Goal: Task Accomplishment & Management: Manage account settings

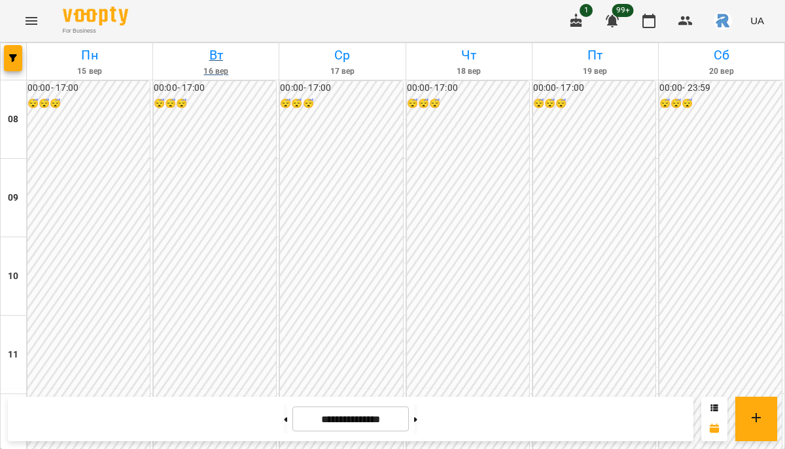
scroll to position [650, 0]
click at [35, 19] on icon "Menu" at bounding box center [32, 21] width 16 height 16
click at [37, 27] on icon "Menu" at bounding box center [32, 21] width 16 height 16
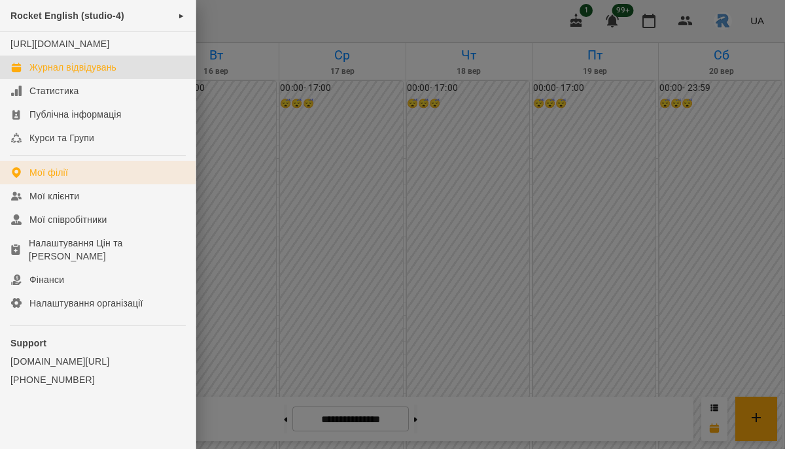
click at [63, 179] on link "Мої філії" at bounding box center [98, 173] width 196 height 24
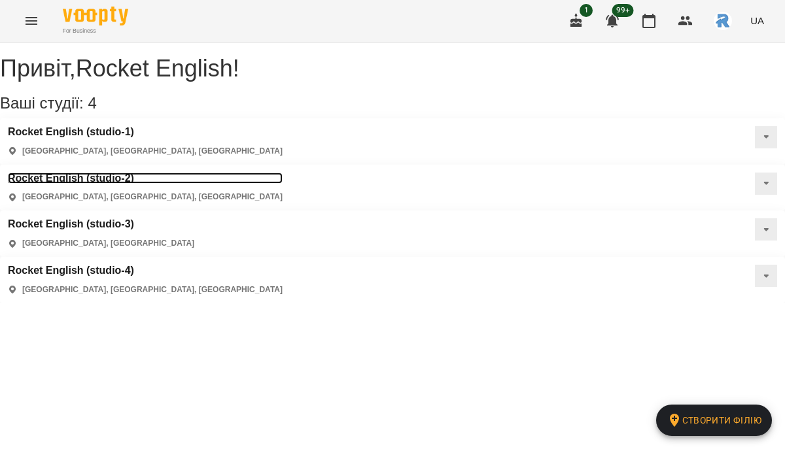
click at [283, 173] on h3 "Rocket English (studio-2)" at bounding box center [145, 179] width 275 height 12
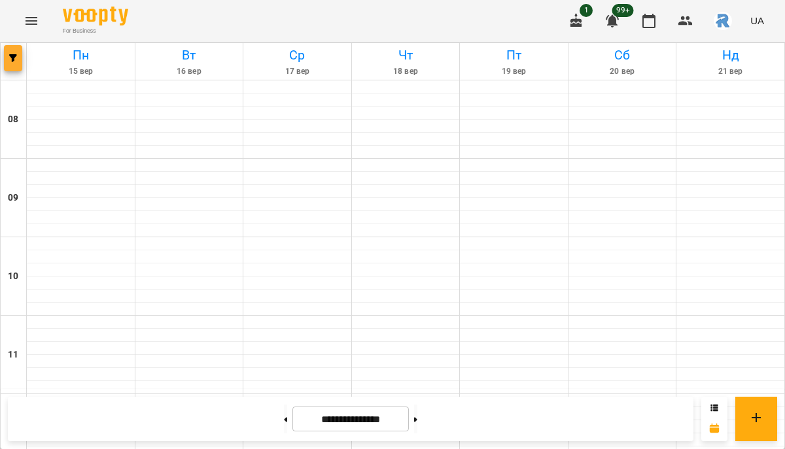
click at [12, 67] on button "button" at bounding box center [13, 58] width 18 height 26
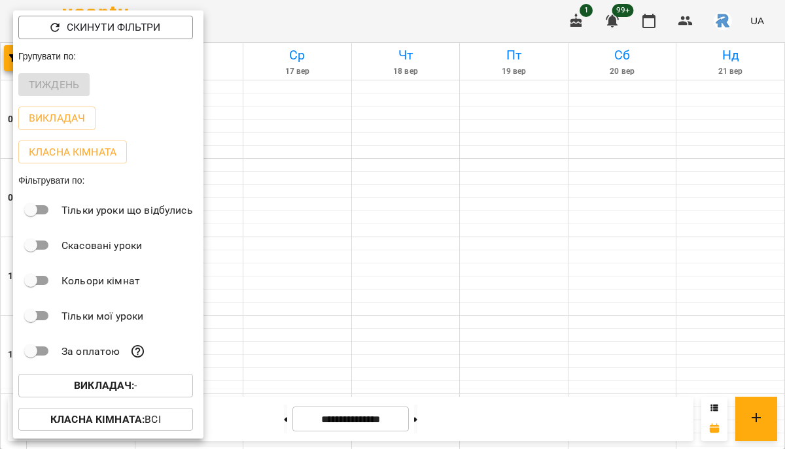
click at [88, 384] on b "Викладач :" at bounding box center [104, 385] width 60 height 12
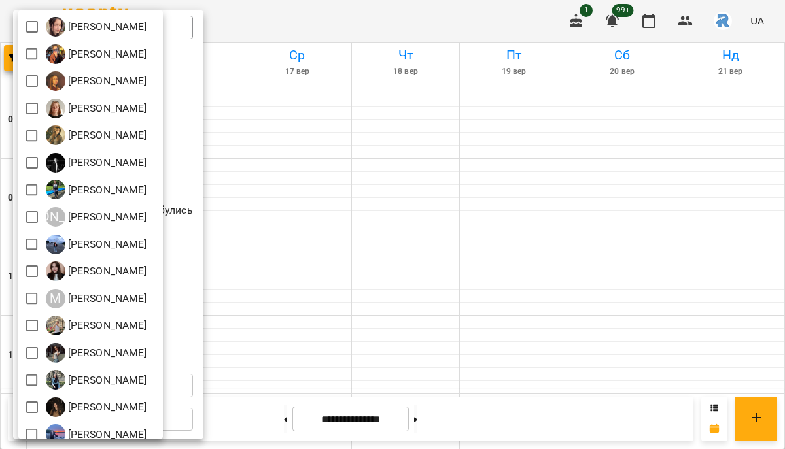
scroll to position [343, 0]
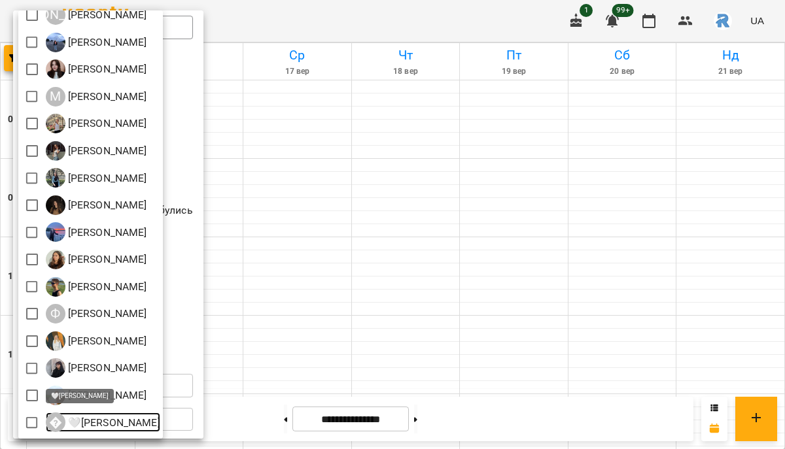
click at [131, 423] on p "🤍[PERSON_NAME]" at bounding box center [112, 423] width 95 height 16
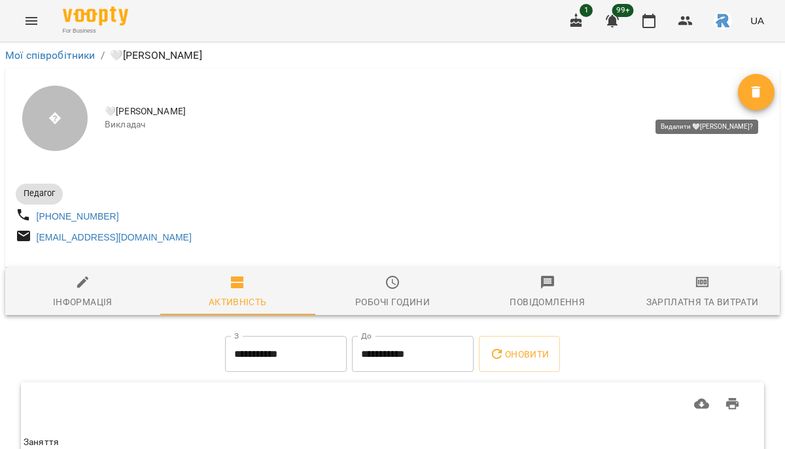
click at [746, 94] on span "Видалити" at bounding box center [756, 92] width 37 height 16
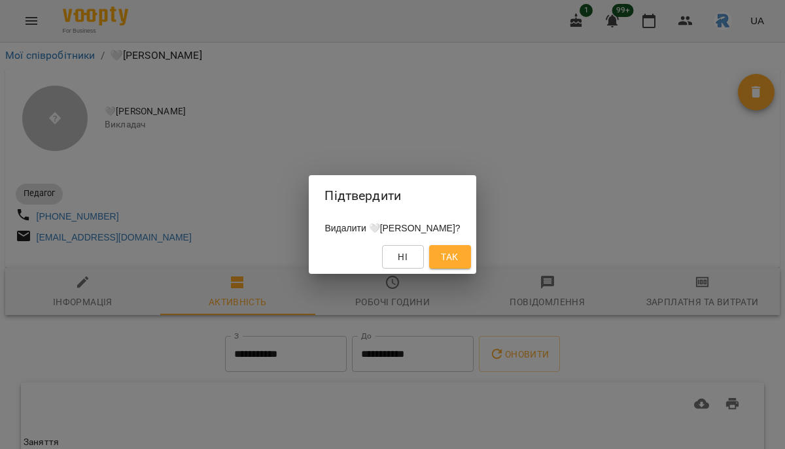
click at [458, 258] on span "Так" at bounding box center [449, 257] width 17 height 16
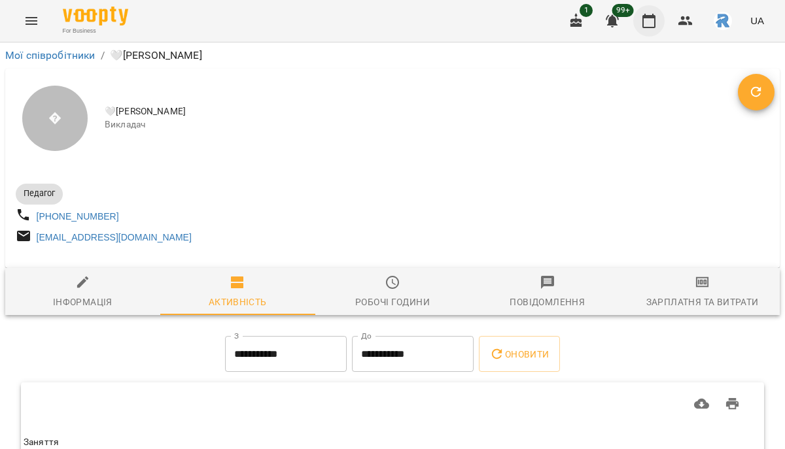
click at [653, 21] on icon "button" at bounding box center [649, 21] width 16 height 16
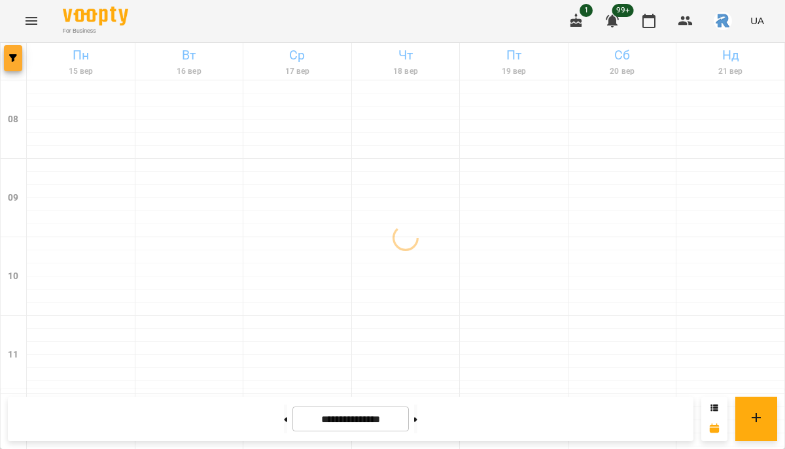
click at [15, 59] on icon "button" at bounding box center [13, 58] width 8 height 8
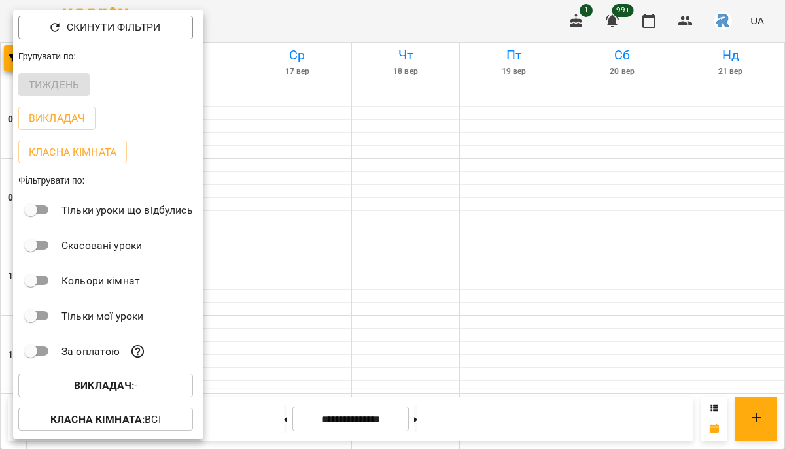
click at [59, 397] on button "Викладач : -" at bounding box center [105, 386] width 175 height 24
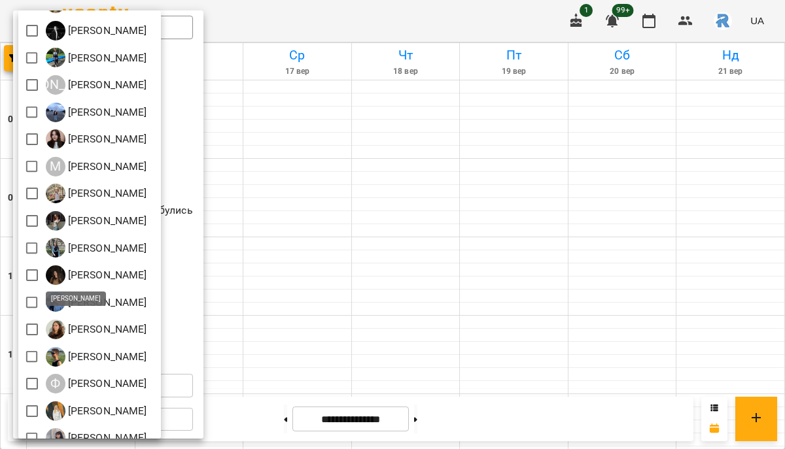
scroll to position [296, 0]
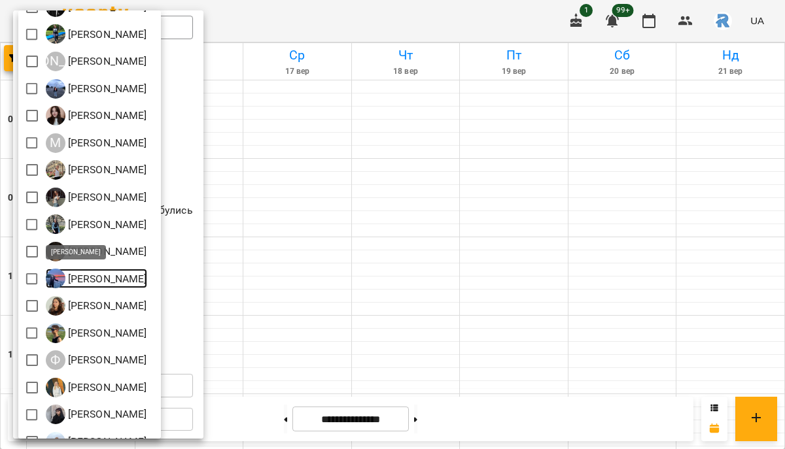
click at [109, 283] on p "[PERSON_NAME]" at bounding box center [106, 279] width 82 height 16
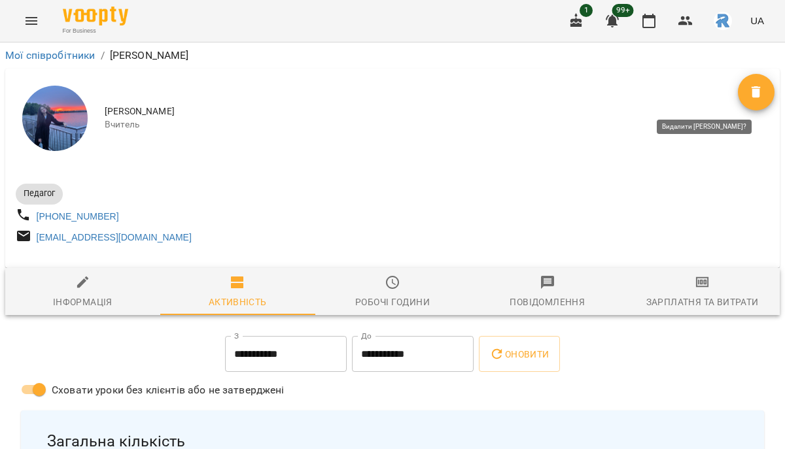
click at [752, 82] on button "Видалити" at bounding box center [756, 92] width 37 height 37
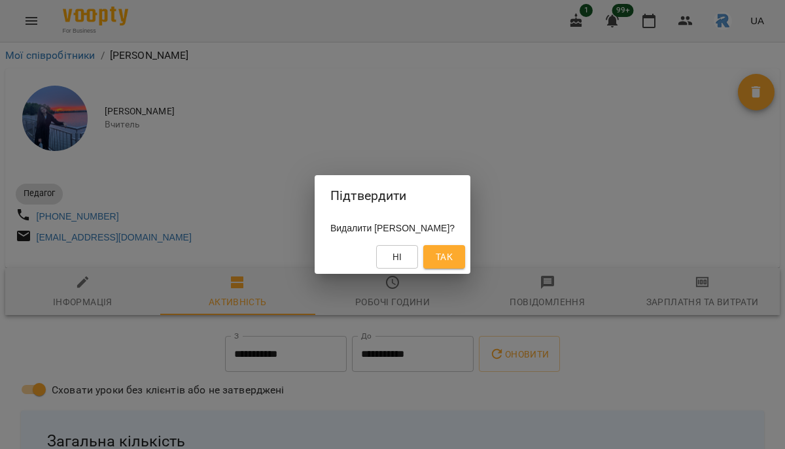
click at [453, 253] on span "Так" at bounding box center [444, 257] width 17 height 16
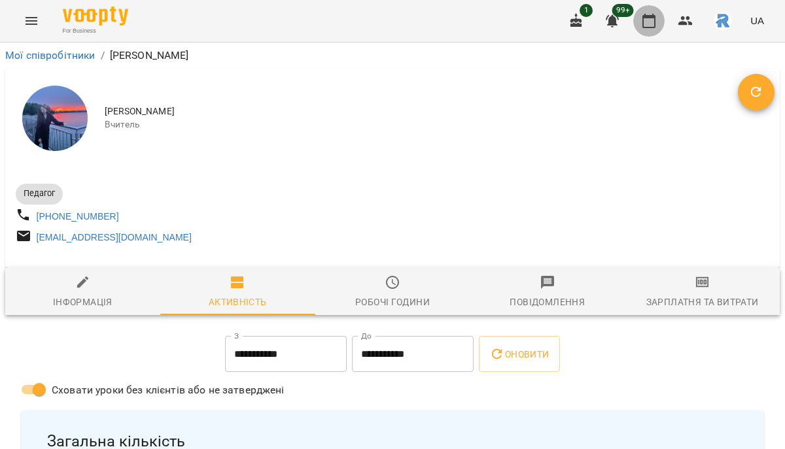
click at [648, 18] on icon "button" at bounding box center [649, 21] width 16 height 16
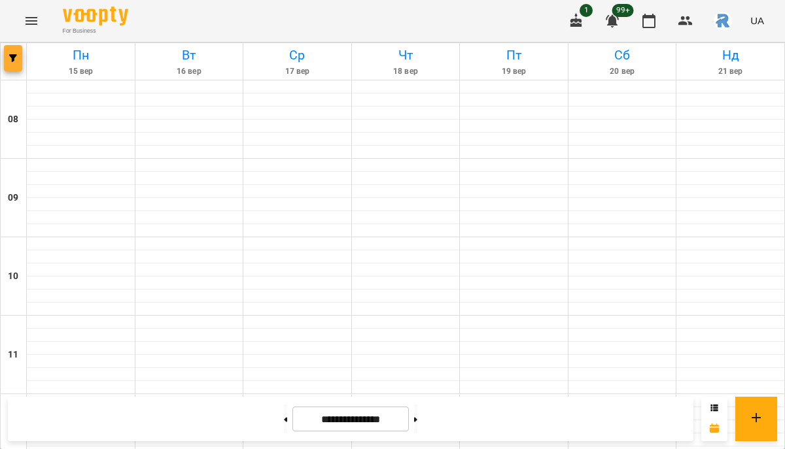
click at [12, 52] on button "button" at bounding box center [13, 58] width 18 height 26
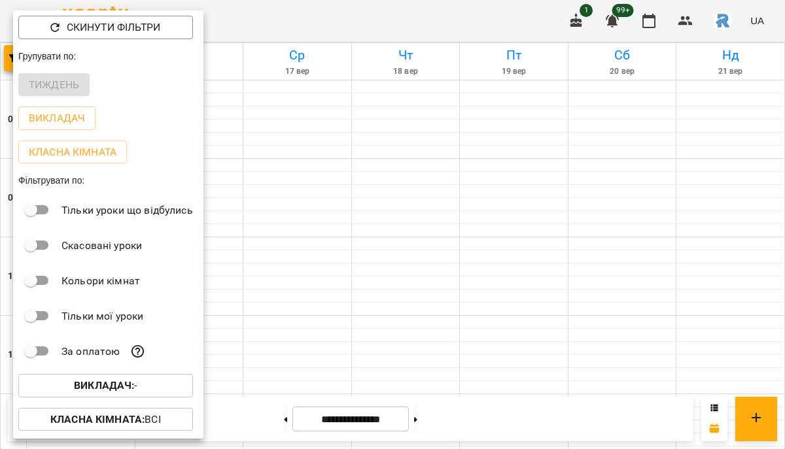
click at [143, 394] on span "Викладач : -" at bounding box center [106, 386] width 154 height 16
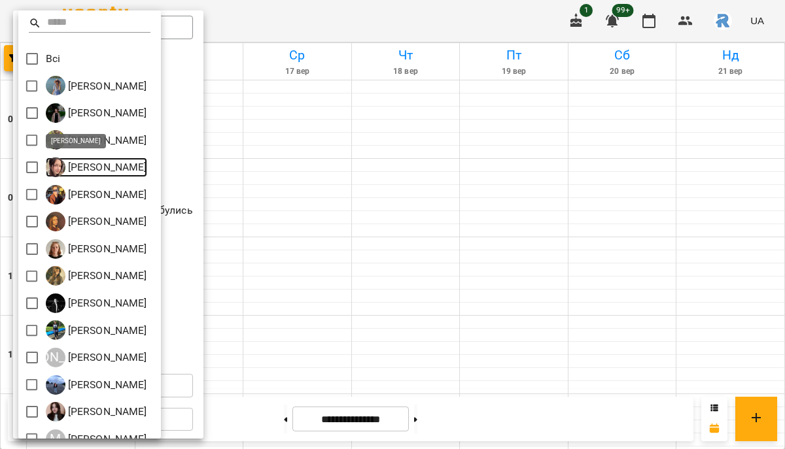
click at [84, 170] on p "[PERSON_NAME]" at bounding box center [106, 168] width 82 height 16
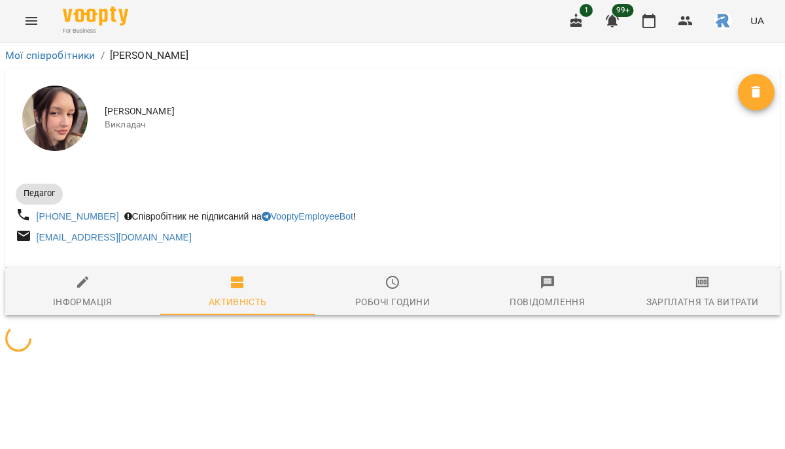
click at [748, 86] on icon "Видалити" at bounding box center [756, 92] width 16 height 16
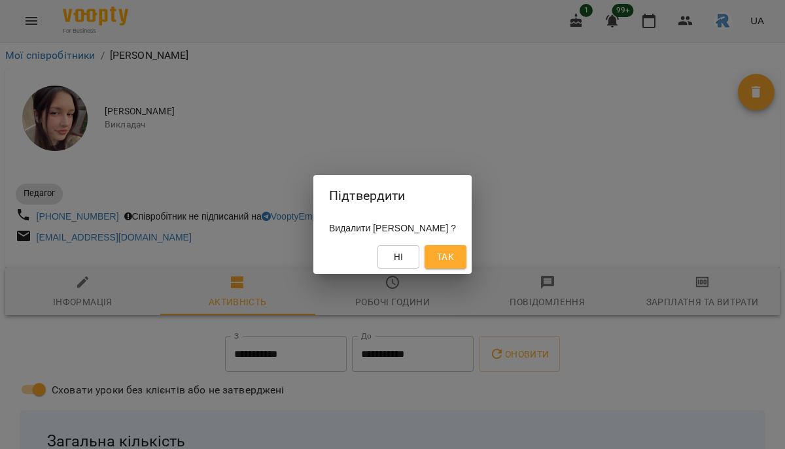
click at [454, 258] on span "Так" at bounding box center [445, 257] width 17 height 16
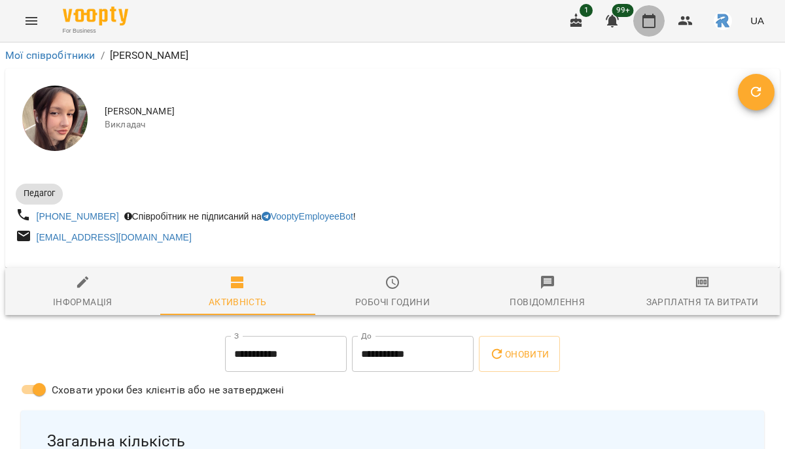
click at [646, 10] on button "button" at bounding box center [648, 20] width 31 height 31
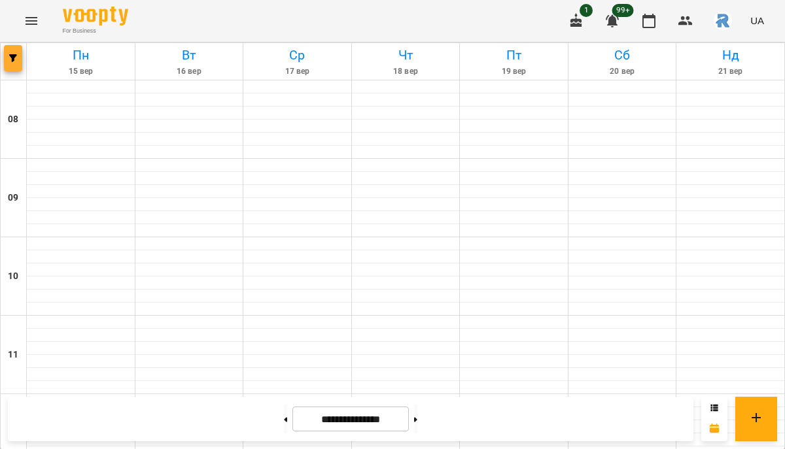
click at [14, 51] on button "button" at bounding box center [13, 58] width 18 height 26
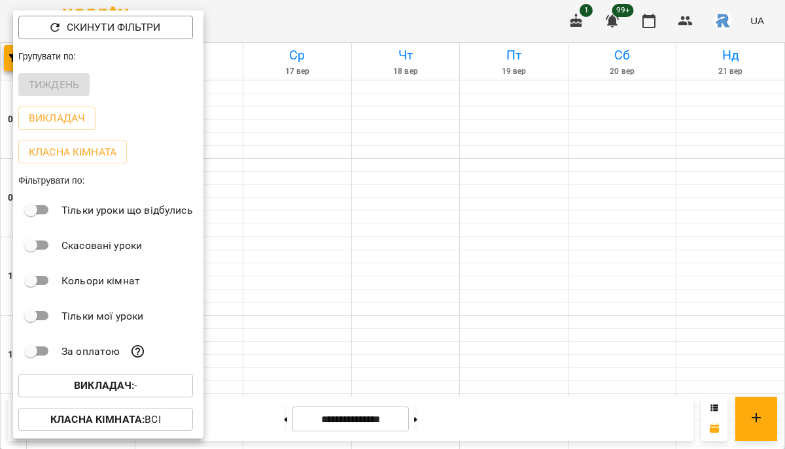
click at [96, 390] on b "Викладач :" at bounding box center [104, 385] width 60 height 12
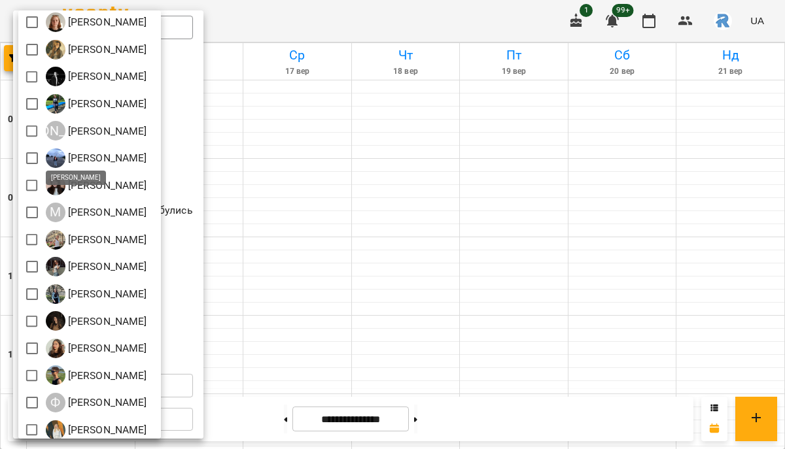
scroll to position [179, 0]
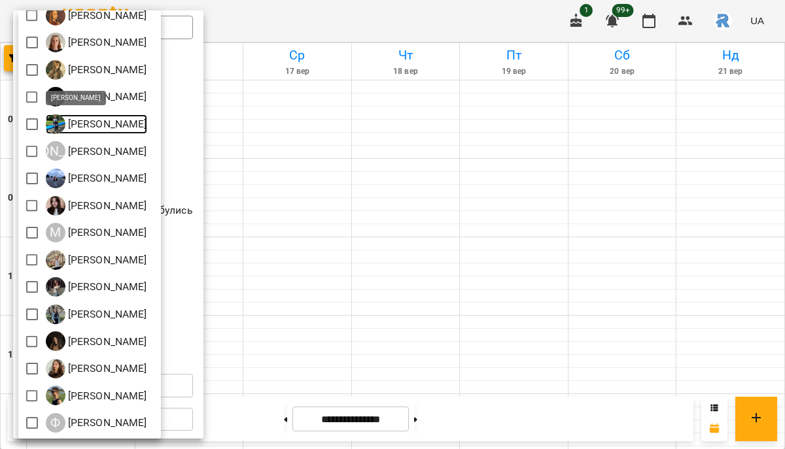
click at [116, 128] on p "[PERSON_NAME]" at bounding box center [106, 124] width 82 height 16
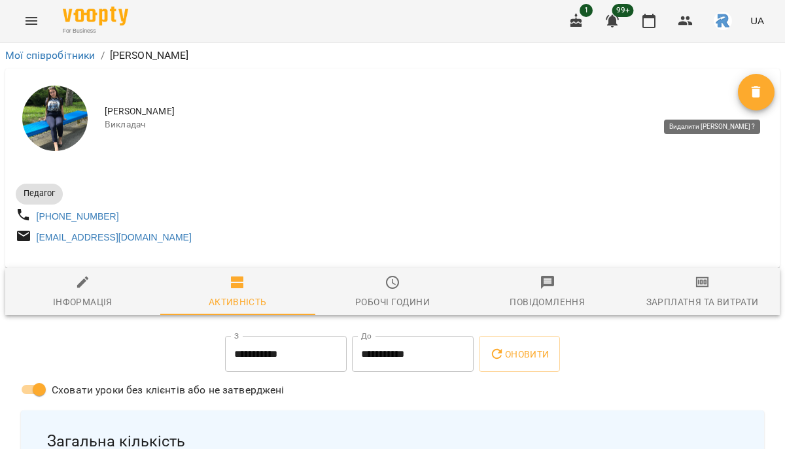
click at [754, 99] on icon "Видалити" at bounding box center [756, 92] width 16 height 16
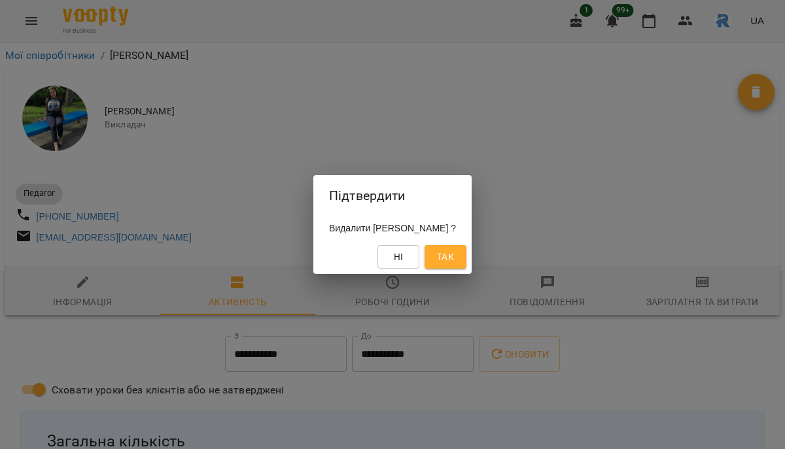
click at [466, 249] on button "Так" at bounding box center [446, 257] width 42 height 24
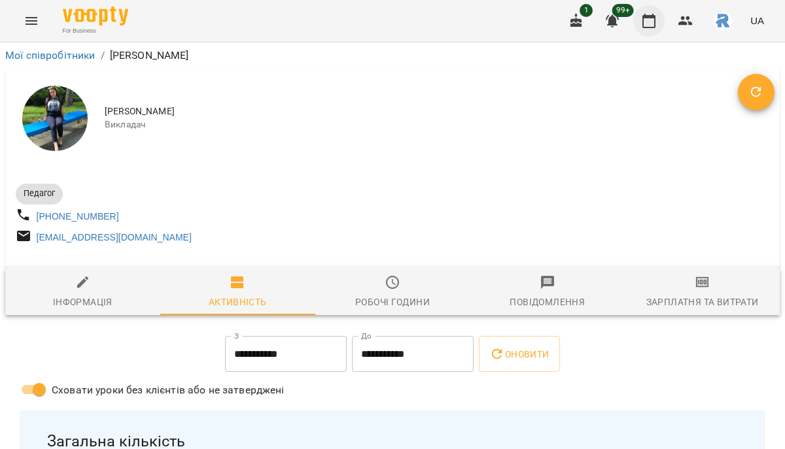
click at [644, 22] on icon "button" at bounding box center [649, 21] width 16 height 16
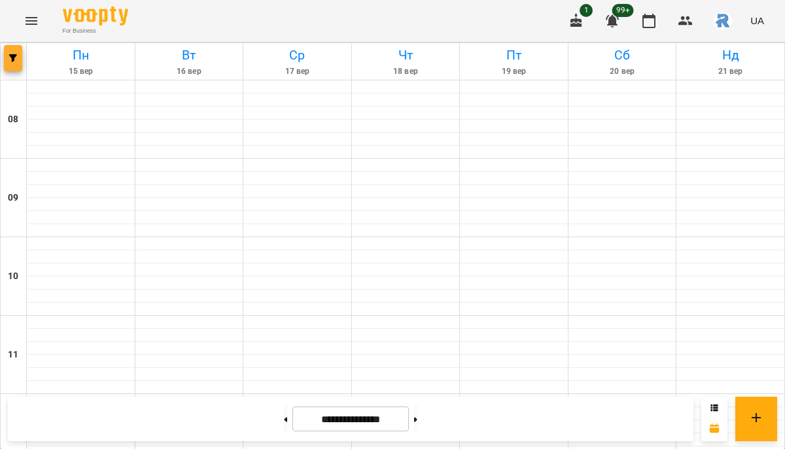
click at [14, 59] on icon "button" at bounding box center [13, 58] width 8 height 8
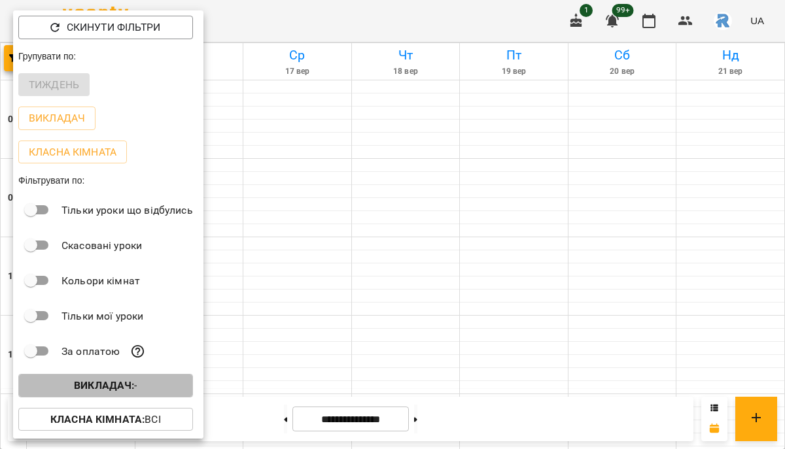
click at [109, 398] on button "Викладач : -" at bounding box center [105, 386] width 175 height 24
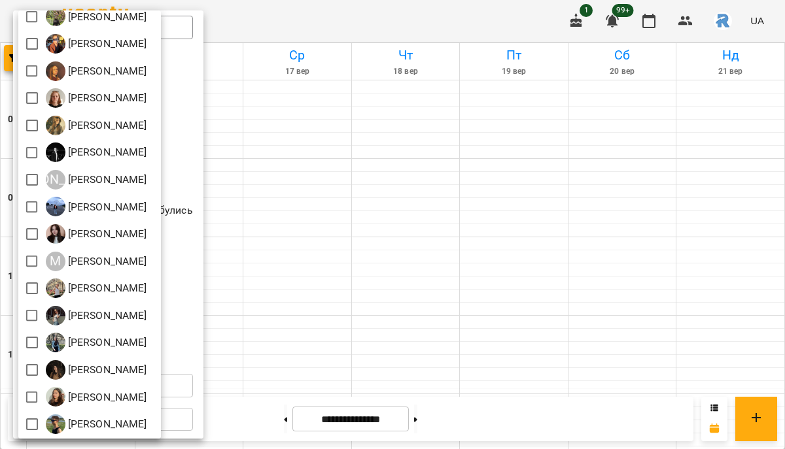
scroll to position [234, 0]
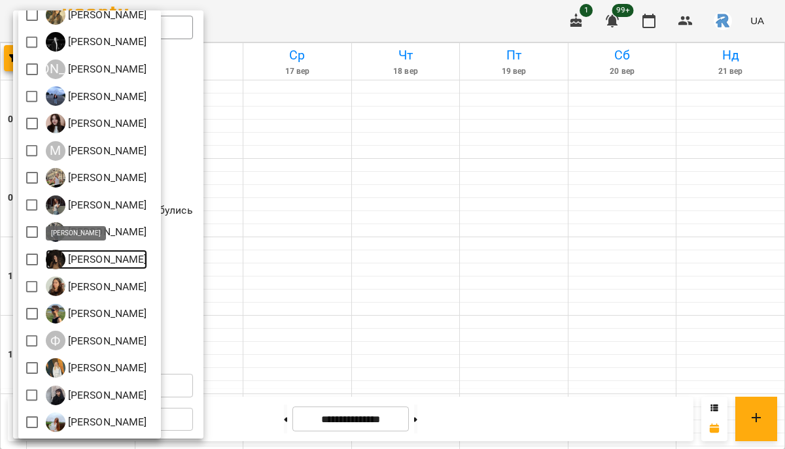
click at [90, 252] on p "[PERSON_NAME]" at bounding box center [106, 260] width 82 height 16
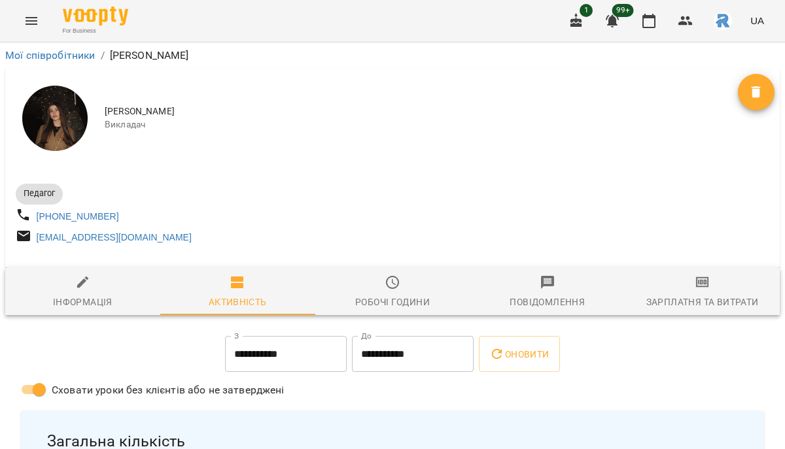
click at [752, 96] on icon "Видалити" at bounding box center [756, 92] width 16 height 16
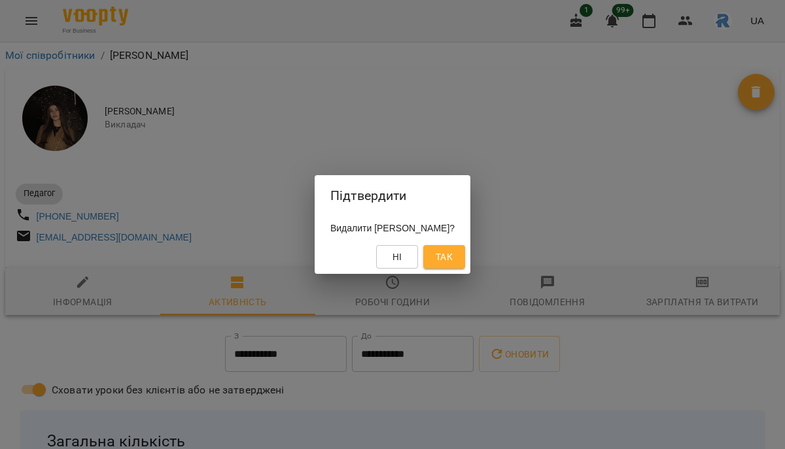
click at [455, 256] on span "Так" at bounding box center [444, 257] width 21 height 16
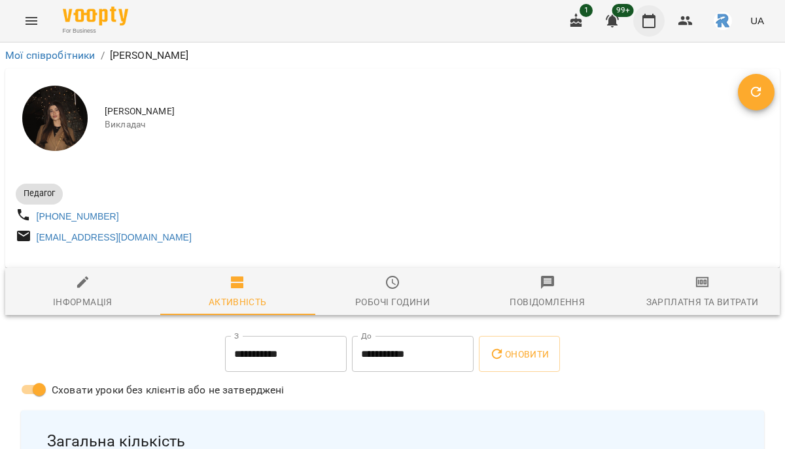
click at [645, 20] on icon "button" at bounding box center [649, 21] width 16 height 16
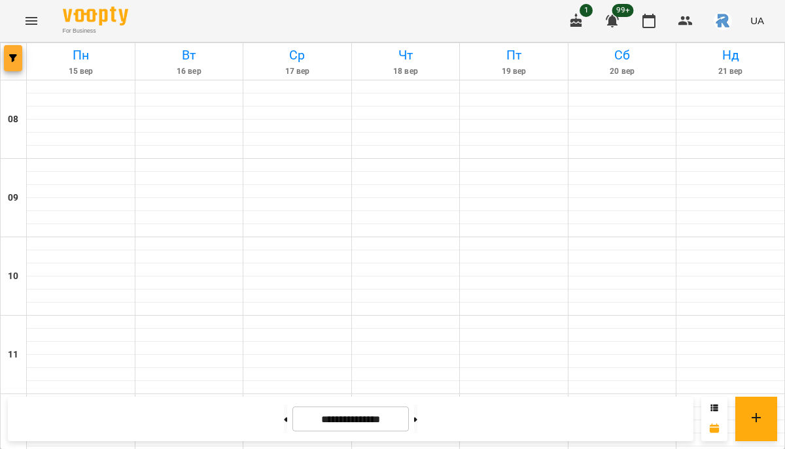
click at [17, 59] on span "button" at bounding box center [13, 58] width 18 height 8
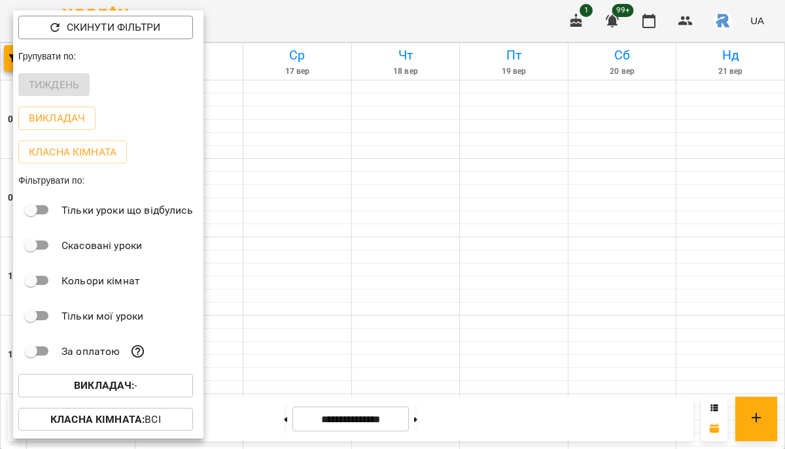
click at [137, 381] on p "Викладач : -" at bounding box center [105, 386] width 63 height 16
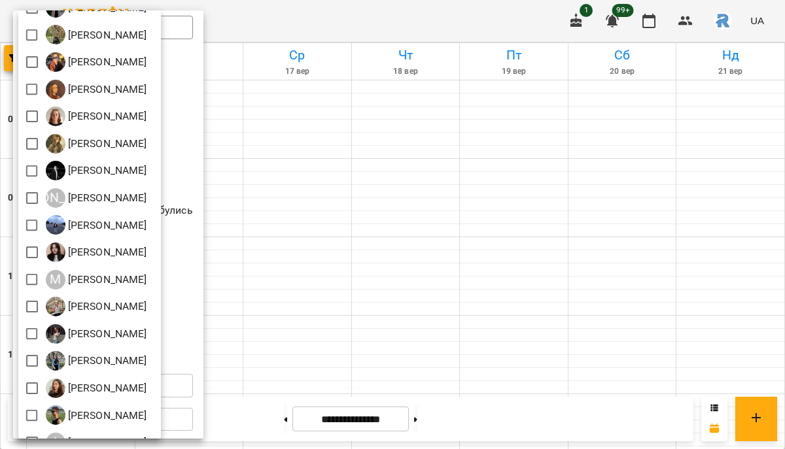
scroll to position [109, 0]
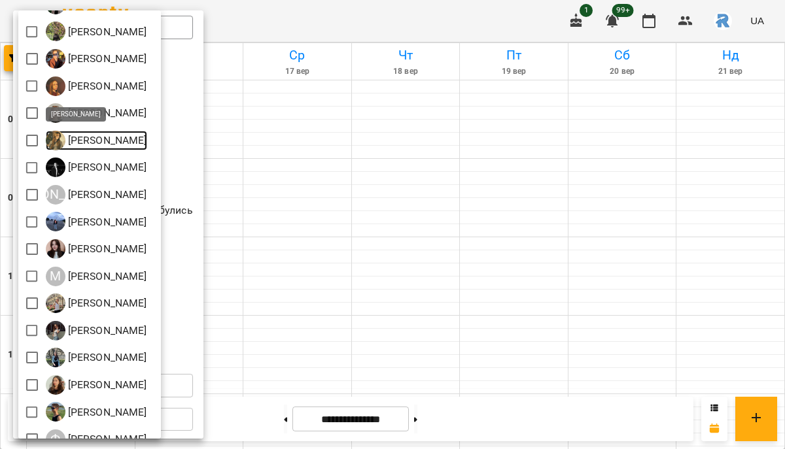
click at [138, 137] on p "[PERSON_NAME]" at bounding box center [106, 141] width 82 height 16
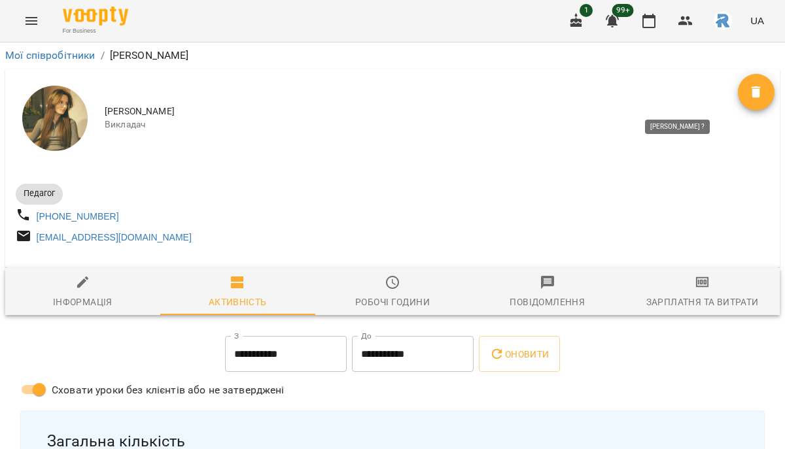
click at [758, 90] on icon "Видалити" at bounding box center [756, 92] width 9 height 12
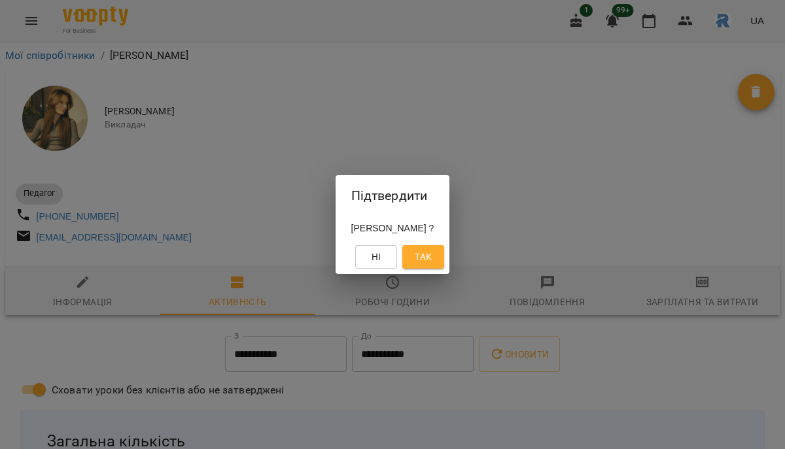
click at [444, 260] on button "Так" at bounding box center [423, 257] width 42 height 24
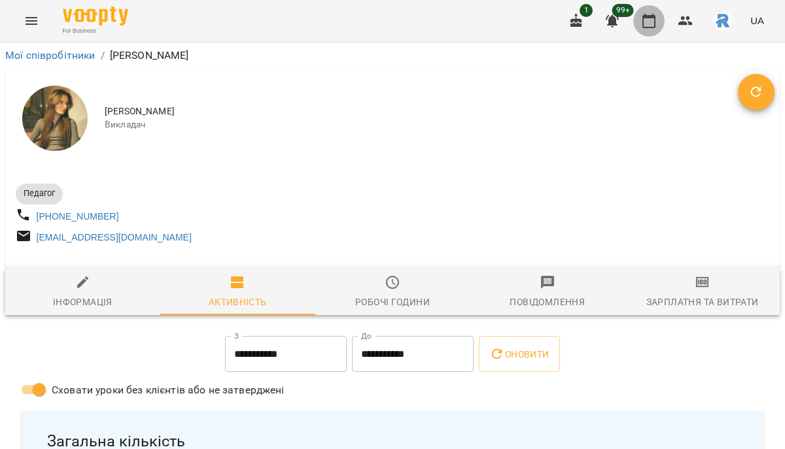
click at [651, 22] on icon "button" at bounding box center [649, 21] width 16 height 16
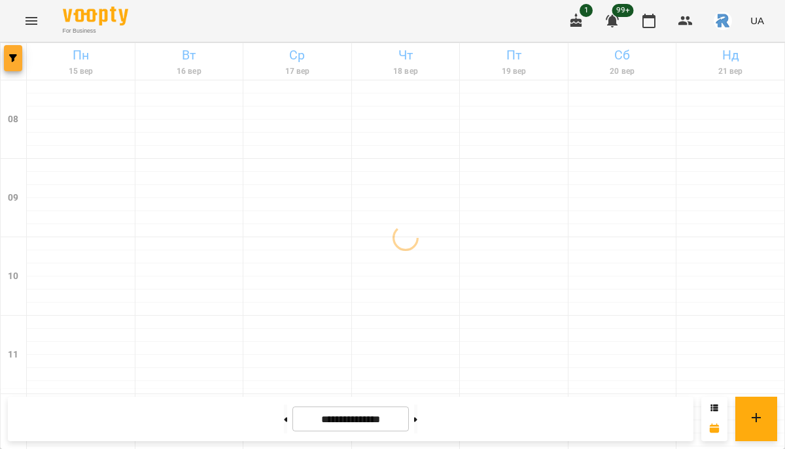
click at [12, 67] on button "button" at bounding box center [13, 58] width 18 height 26
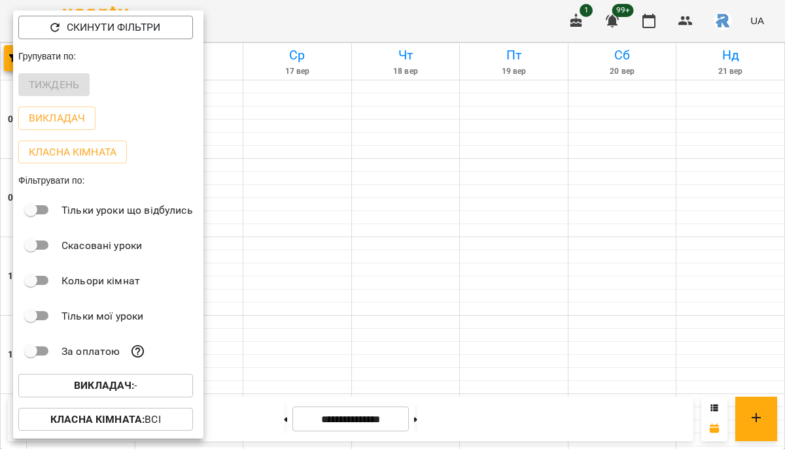
click at [99, 388] on b "Викладач :" at bounding box center [104, 385] width 60 height 12
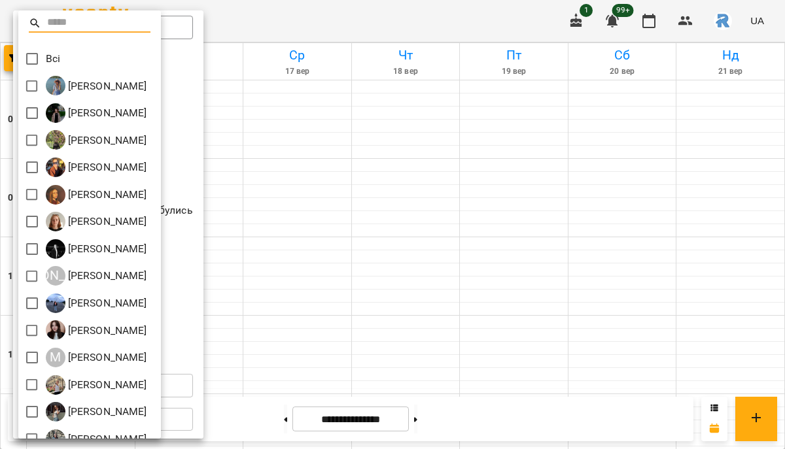
click at [312, 188] on div at bounding box center [392, 224] width 785 height 449
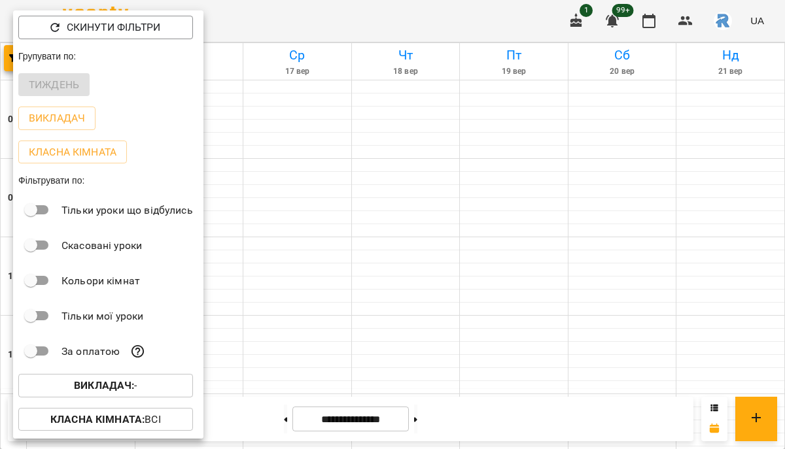
click at [301, 133] on div at bounding box center [392, 224] width 785 height 449
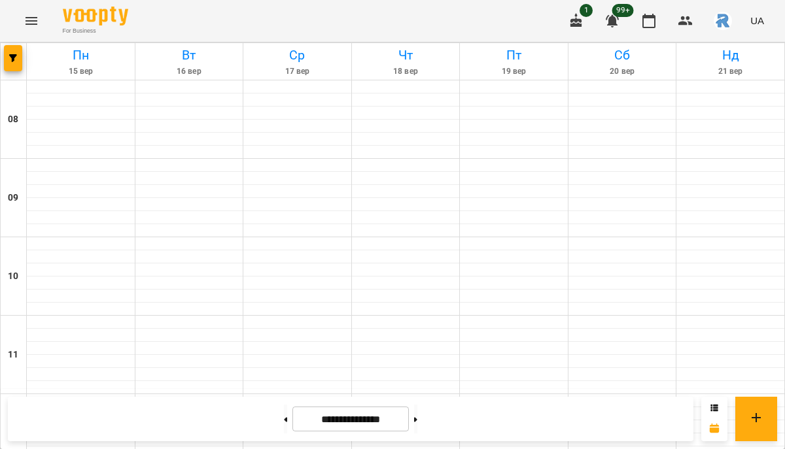
click at [29, 17] on icon "Menu" at bounding box center [32, 21] width 12 height 8
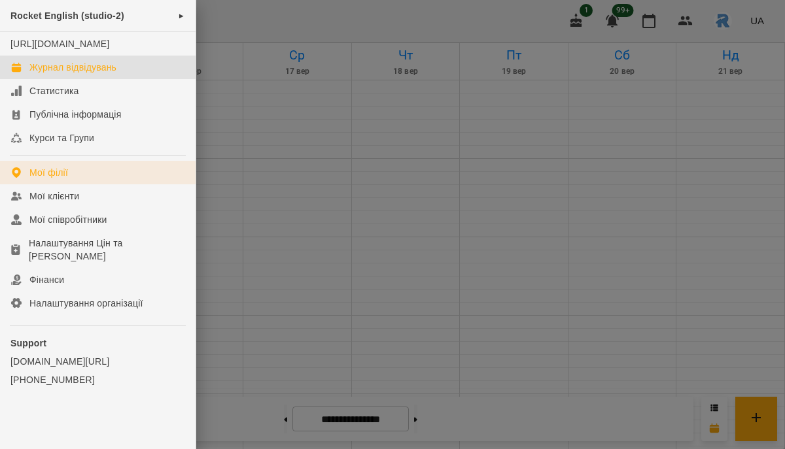
click at [51, 184] on link "Мої філії" at bounding box center [98, 173] width 196 height 24
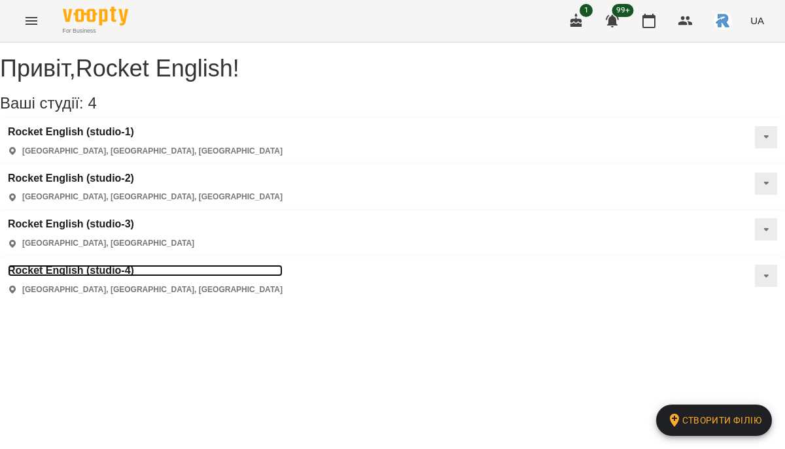
click at [283, 265] on h3 "Rocket English (studio-4)" at bounding box center [145, 271] width 275 height 12
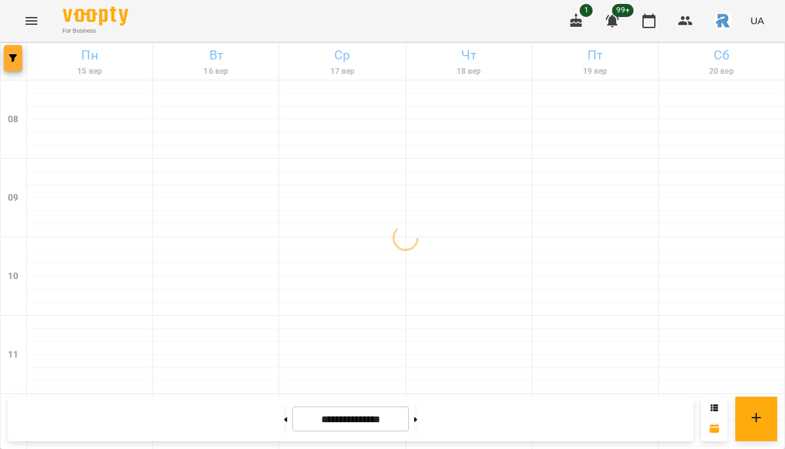
click at [18, 54] on span "button" at bounding box center [13, 58] width 18 height 8
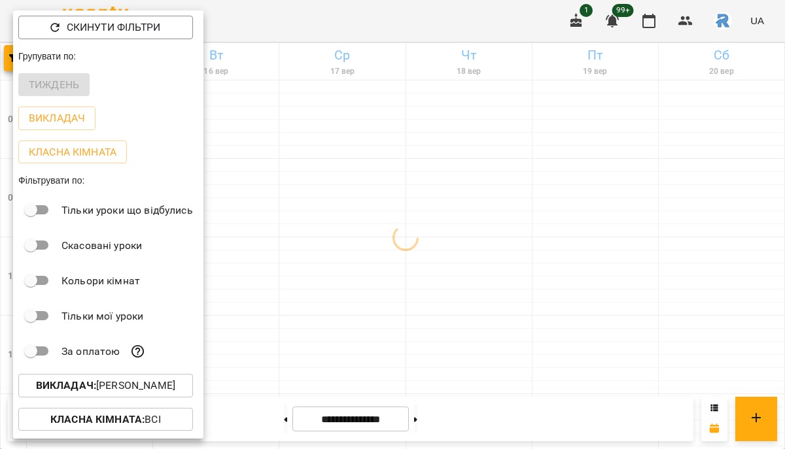
click at [100, 381] on p "Викладач : [PERSON_NAME]" at bounding box center [105, 386] width 139 height 16
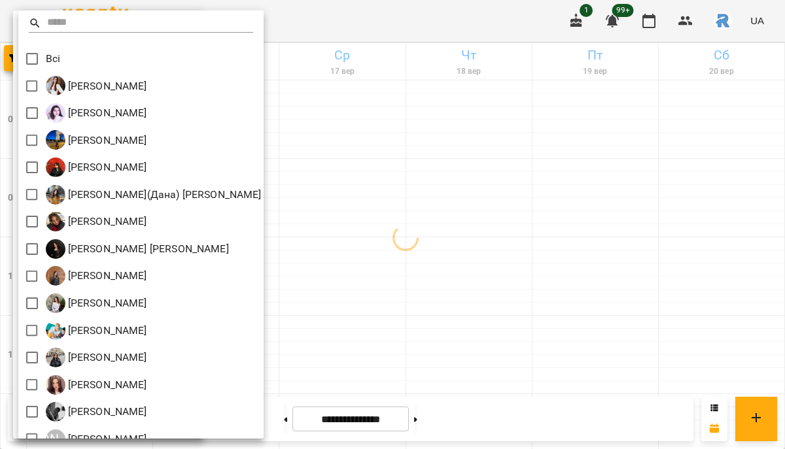
click at [447, 263] on div at bounding box center [392, 224] width 785 height 449
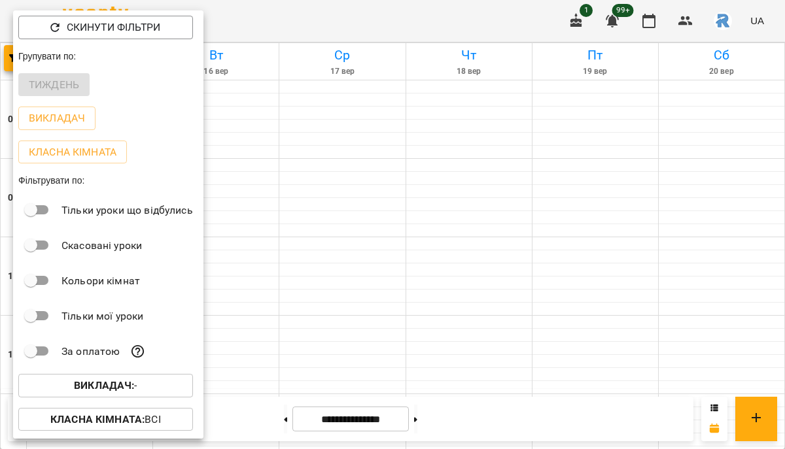
click at [266, 360] on div at bounding box center [392, 224] width 785 height 449
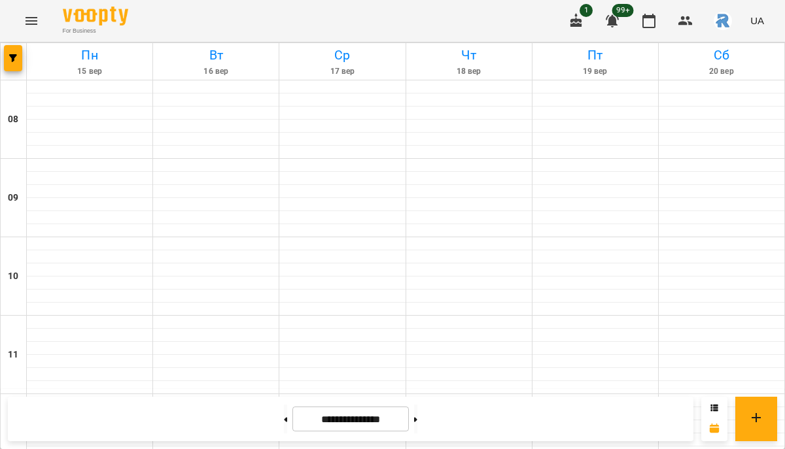
scroll to position [710, 0]
click at [12, 56] on icon "button" at bounding box center [13, 58] width 8 height 8
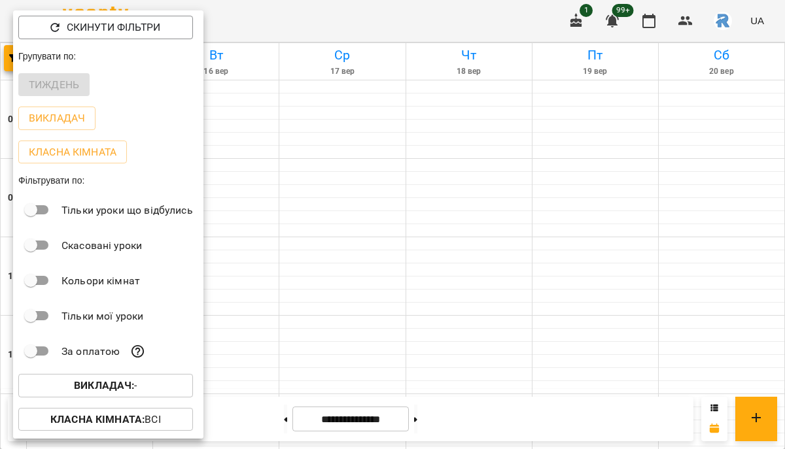
click at [92, 391] on b "Викладач :" at bounding box center [104, 385] width 60 height 12
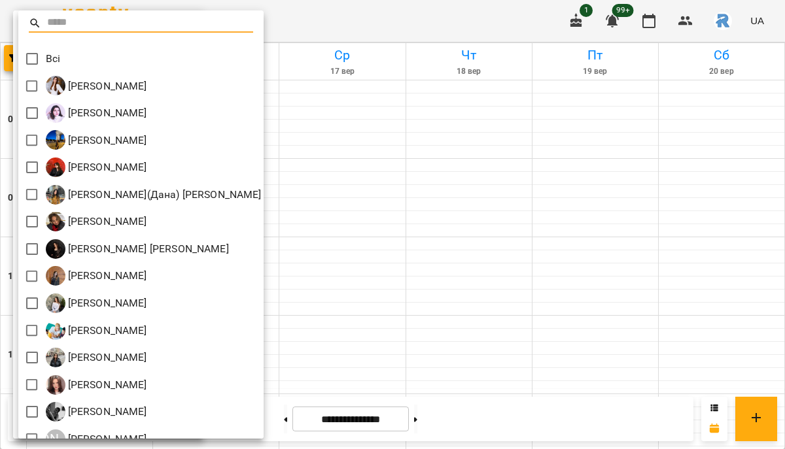
scroll to position [262, 0]
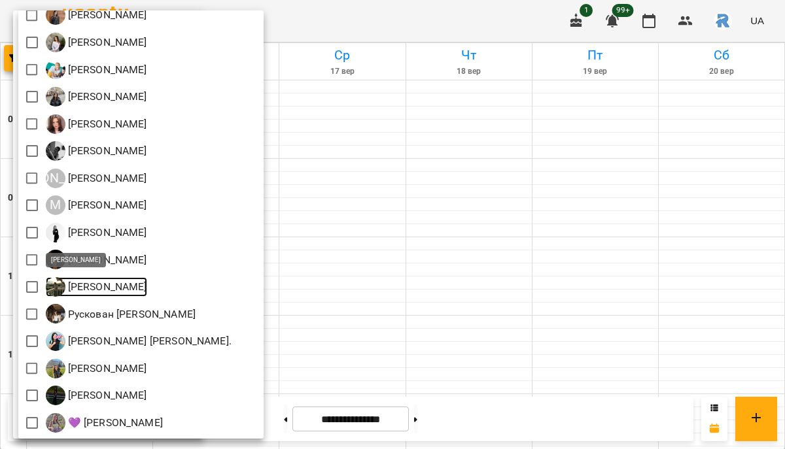
click at [88, 291] on p "[PERSON_NAME]" at bounding box center [106, 287] width 82 height 16
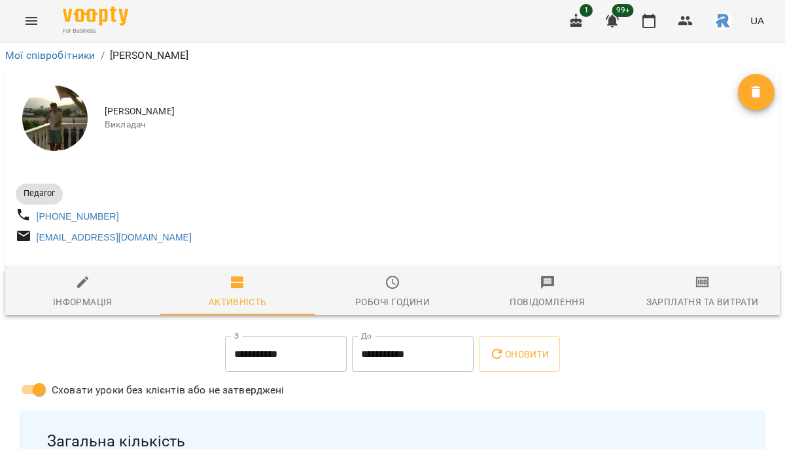
click at [72, 298] on span "Інформація" at bounding box center [82, 292] width 139 height 35
select select "**"
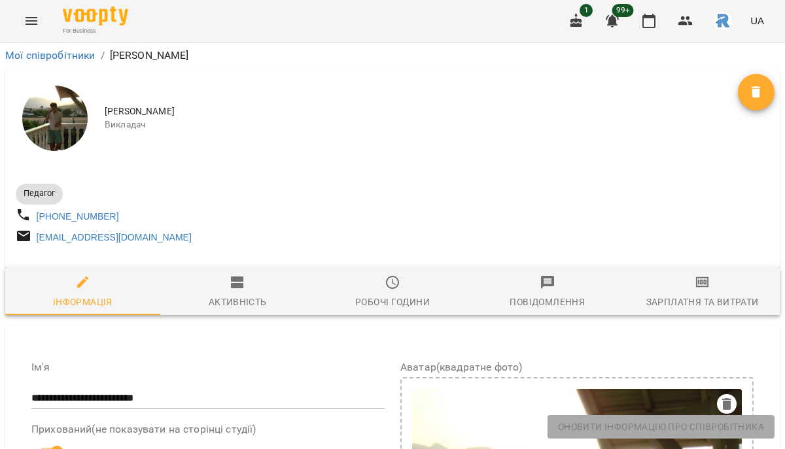
click at [31, 403] on input "**********" at bounding box center [207, 398] width 353 height 21
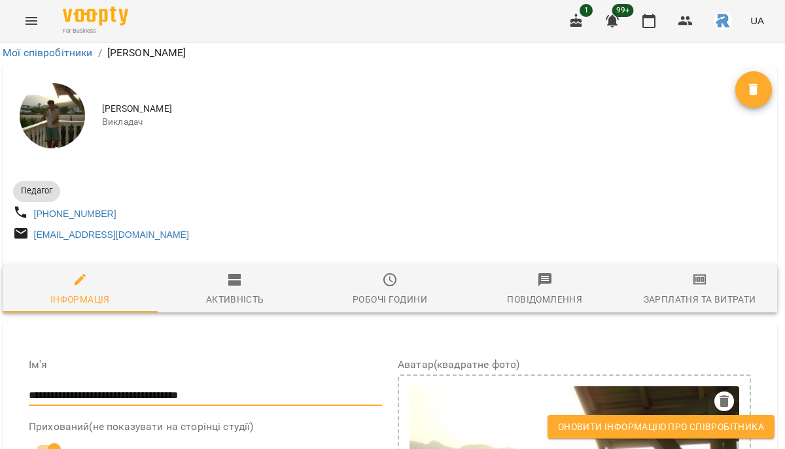
scroll to position [1399, 3]
type input "**********"
click at [620, 426] on span "Оновити інформацію про співробітника" at bounding box center [661, 427] width 206 height 16
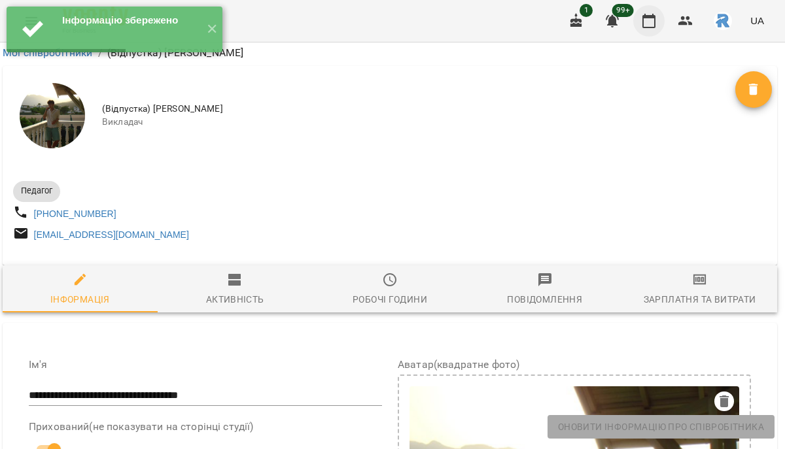
click at [650, 16] on icon "button" at bounding box center [648, 21] width 13 height 14
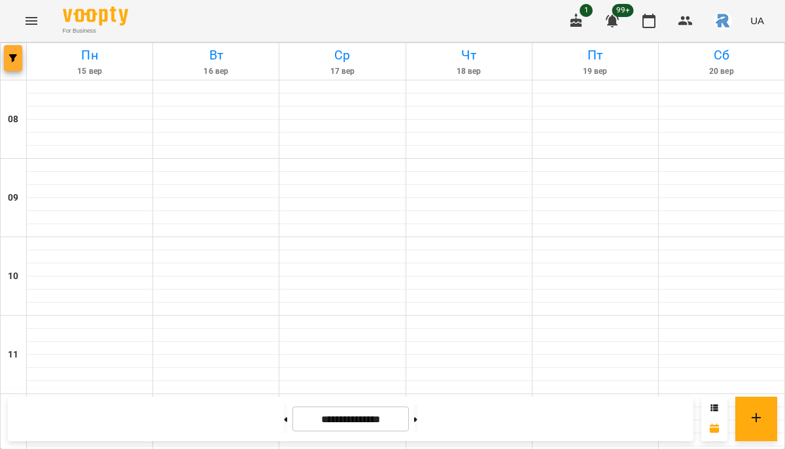
click at [16, 57] on icon "button" at bounding box center [13, 58] width 8 height 8
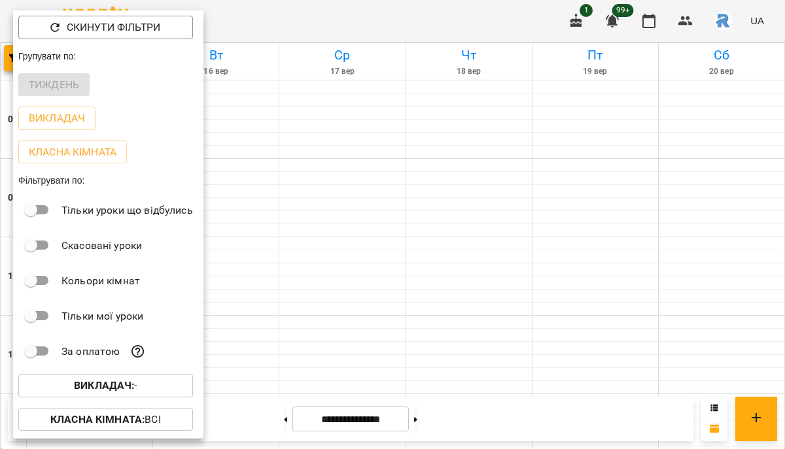
click at [132, 398] on button "Викладач : -" at bounding box center [105, 386] width 175 height 24
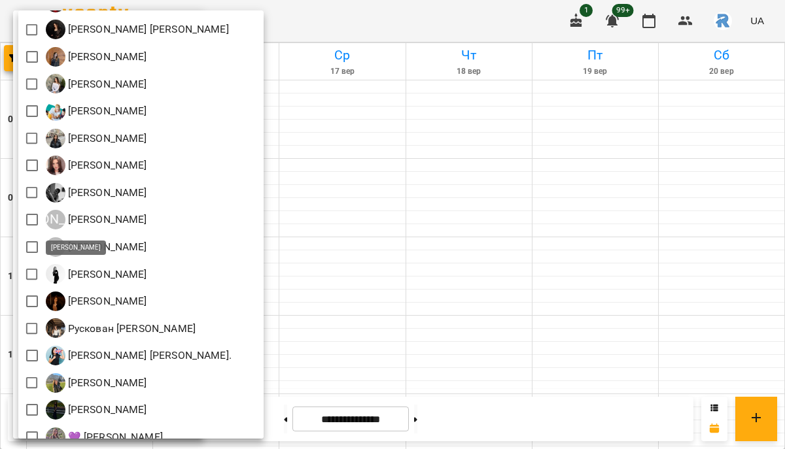
scroll to position [262, 0]
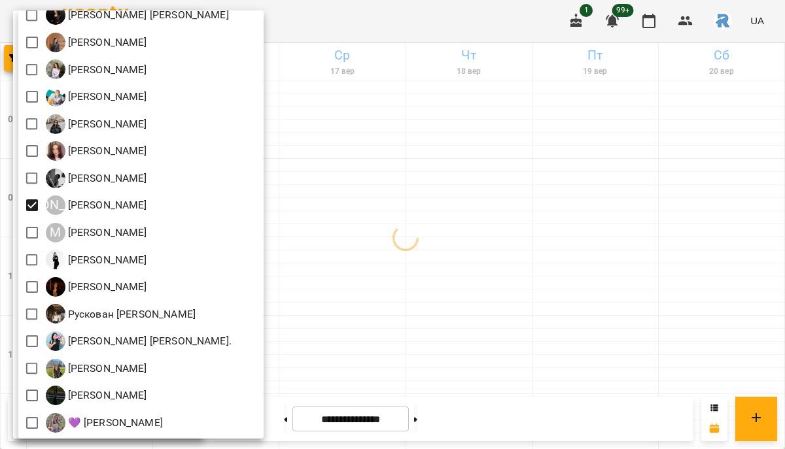
click at [392, 279] on div at bounding box center [392, 224] width 785 height 449
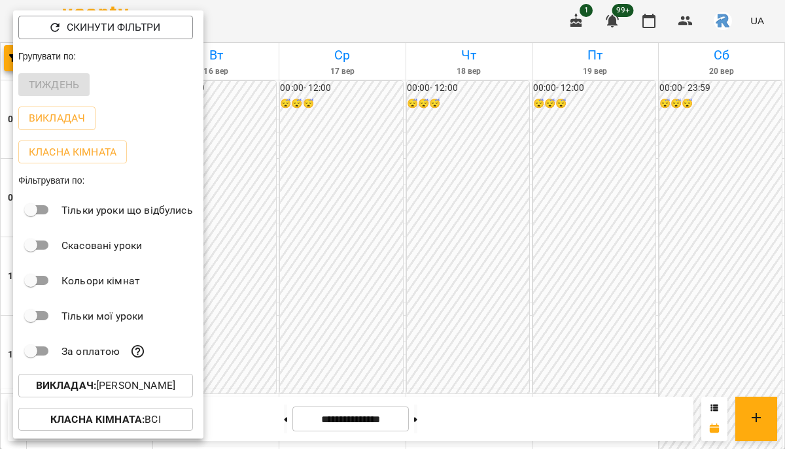
click at [392, 279] on div at bounding box center [392, 224] width 785 height 449
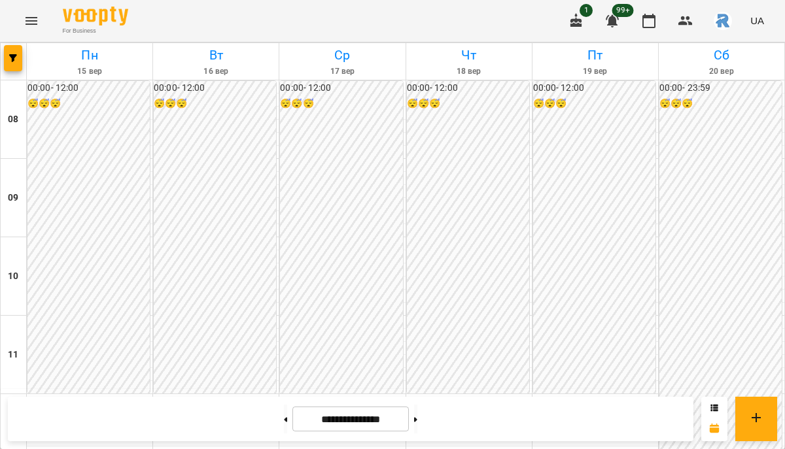
scroll to position [506, 0]
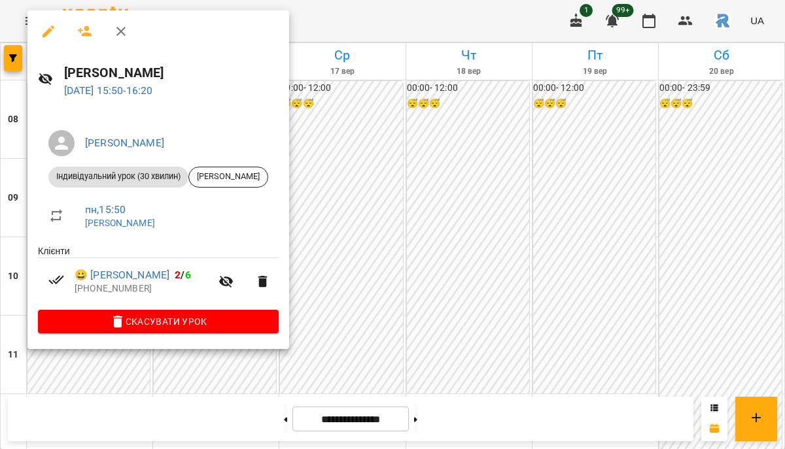
click at [307, 211] on div at bounding box center [392, 224] width 785 height 449
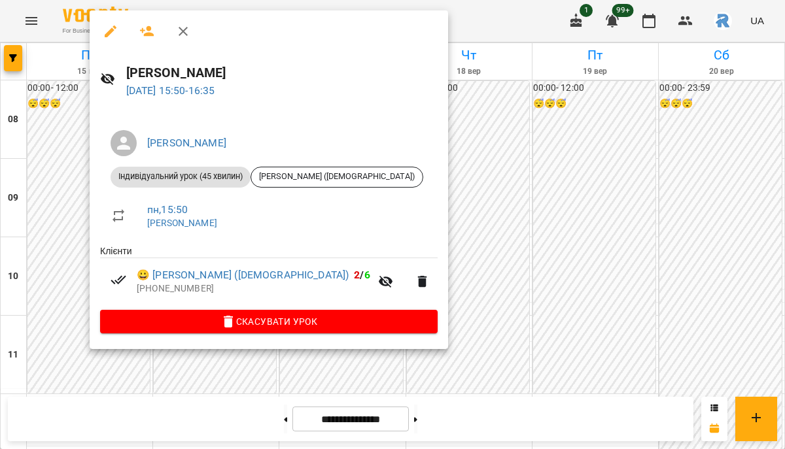
click at [546, 133] on div at bounding box center [392, 224] width 785 height 449
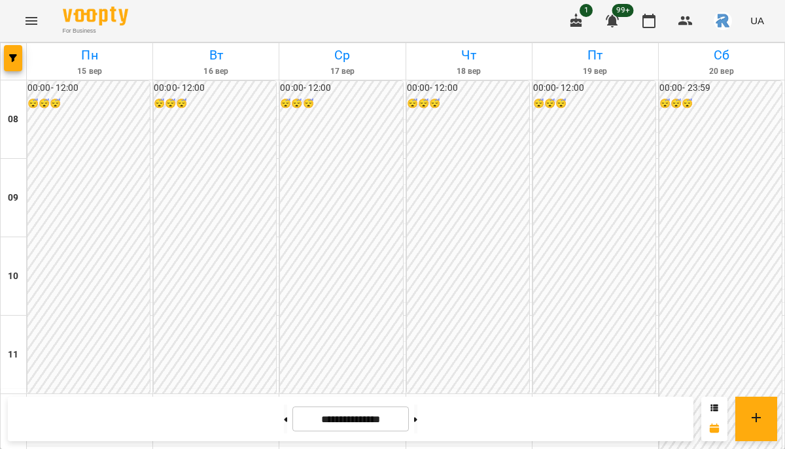
scroll to position [483, 0]
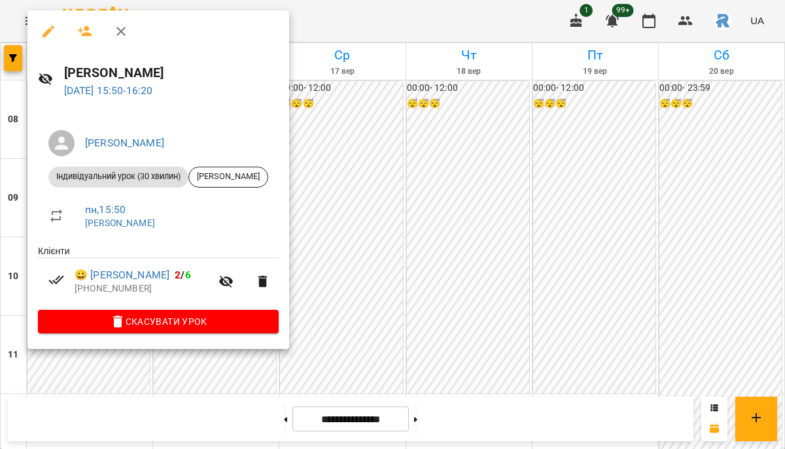
click at [368, 211] on div at bounding box center [392, 224] width 785 height 449
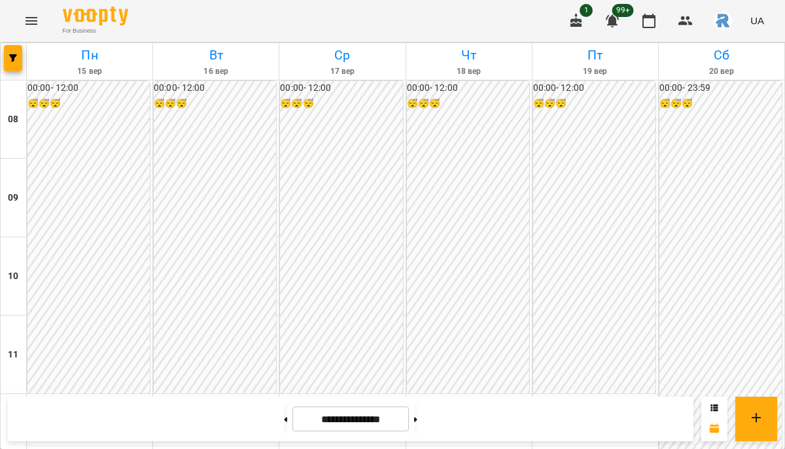
scroll to position [489, 0]
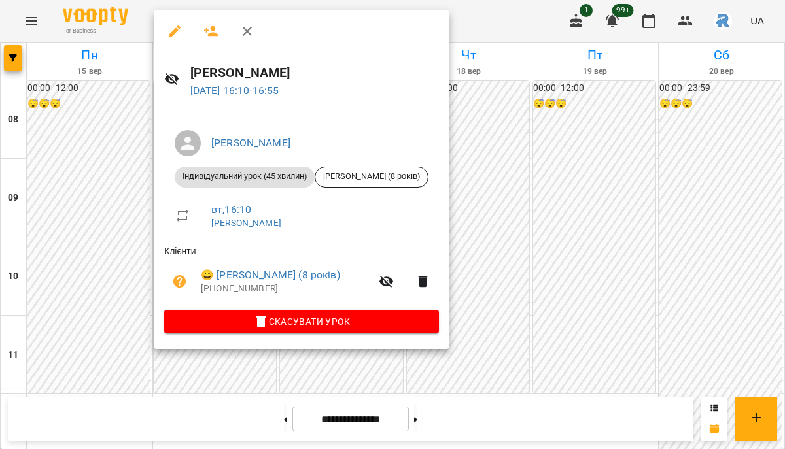
click at [121, 277] on div at bounding box center [392, 224] width 785 height 449
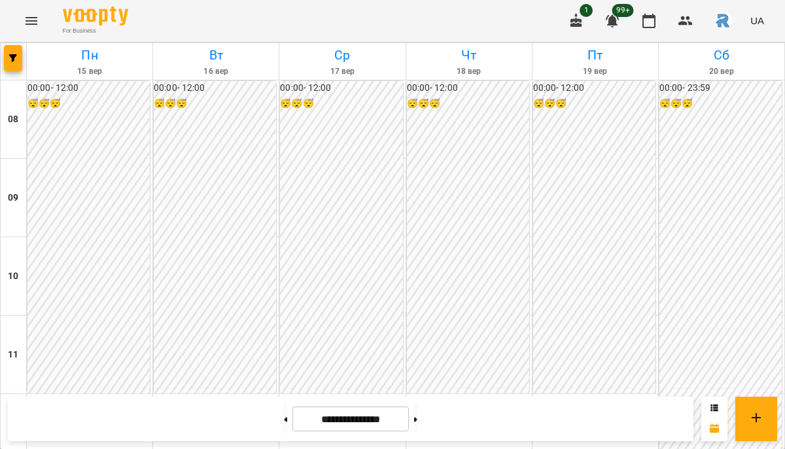
scroll to position [0, 0]
